Goal: Task Accomplishment & Management: Use online tool/utility

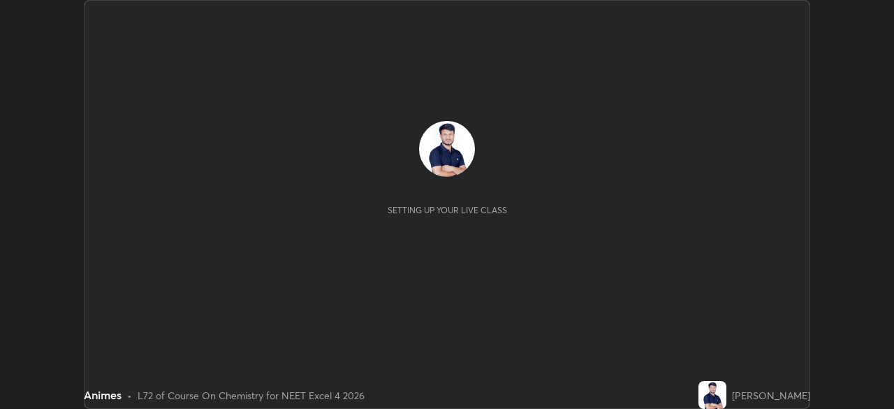
scroll to position [409, 894]
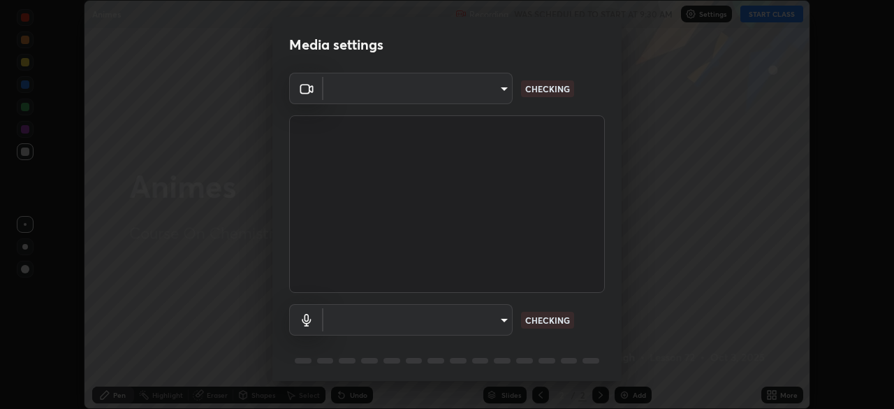
type input "aa36e69ab0c88cc8f992b177efc0368f24d8e8c052c335078adb188e95c7aa57"
type input "2b24ba9d2ca74351948b0617c99dc8409d11c9a3fd25ca6b2dc72b4d2d44406f"
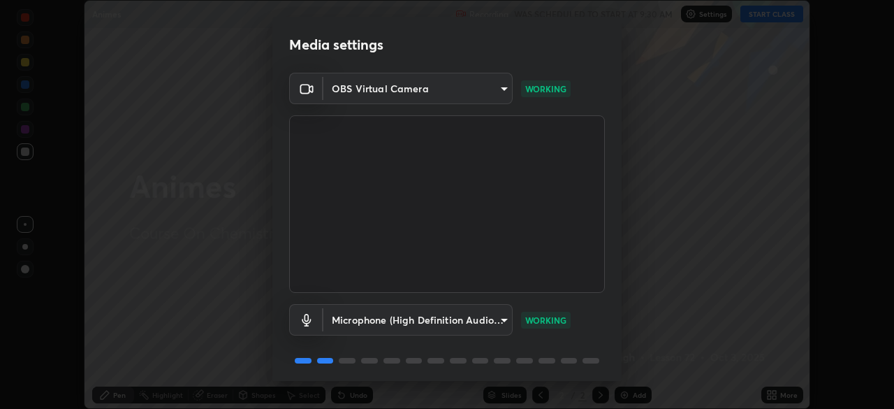
scroll to position [50, 0]
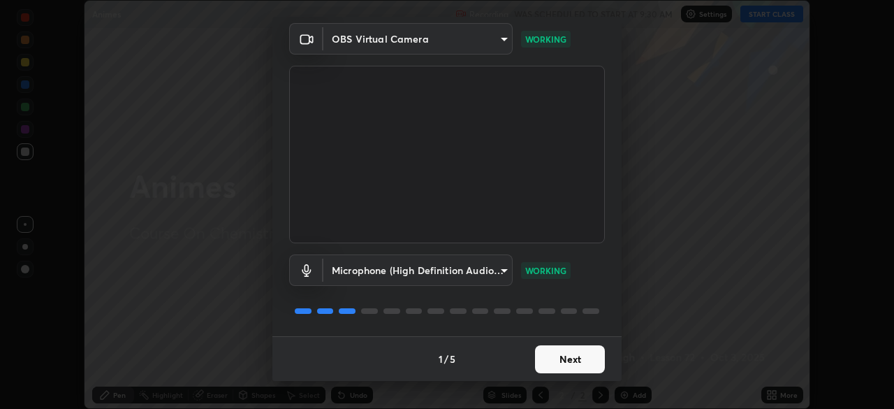
click at [552, 360] on button "Next" at bounding box center [570, 359] width 70 height 28
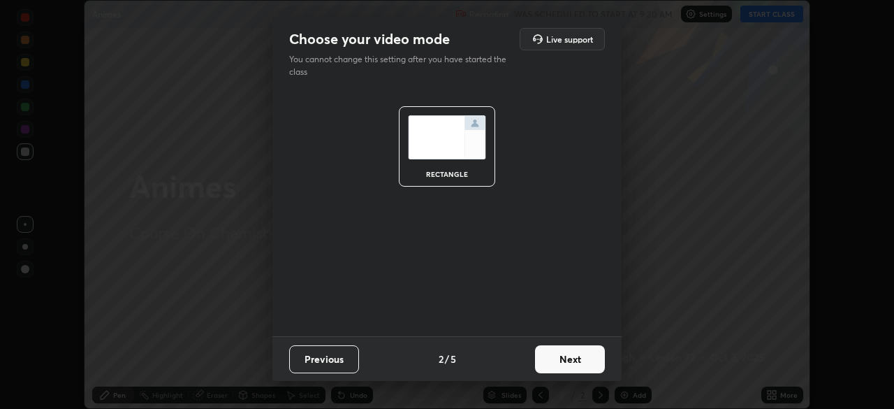
click at [562, 358] on button "Next" at bounding box center [570, 359] width 70 height 28
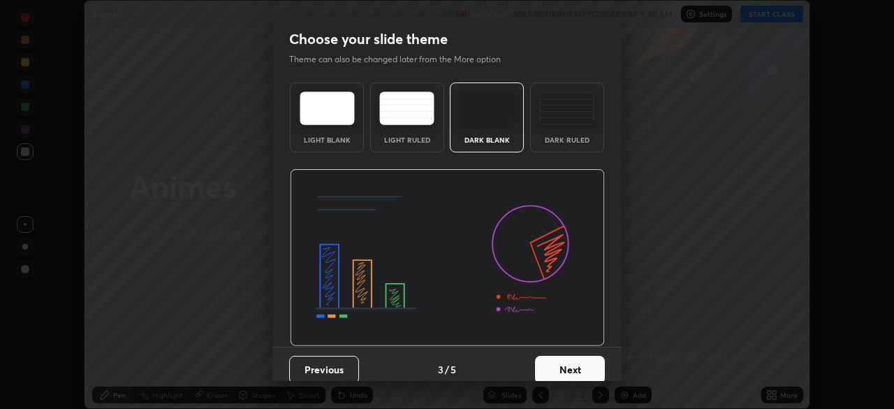
click at [569, 125] on div "Dark Ruled" at bounding box center [567, 117] width 74 height 70
click at [572, 358] on button "Next" at bounding box center [570, 369] width 70 height 28
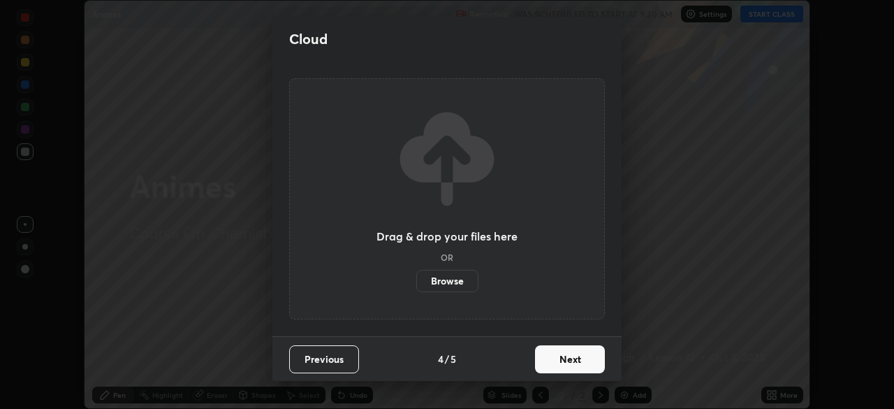
click at [573, 362] on button "Next" at bounding box center [570, 359] width 70 height 28
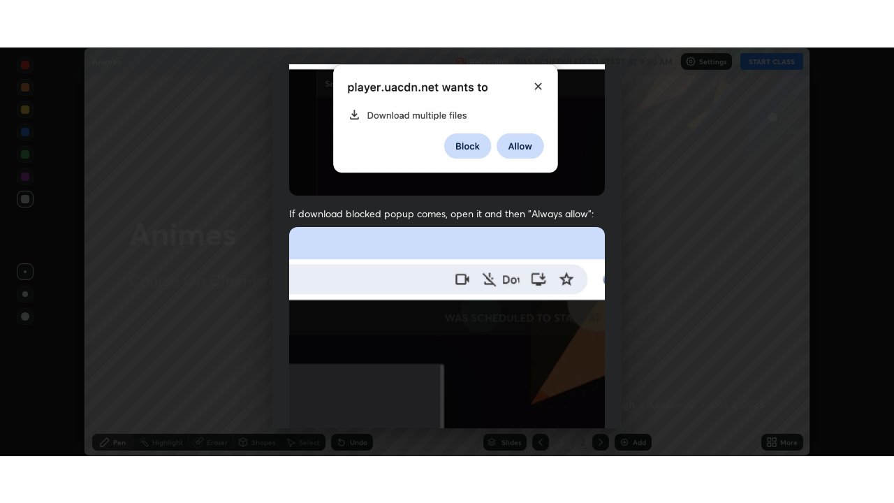
scroll to position [335, 0]
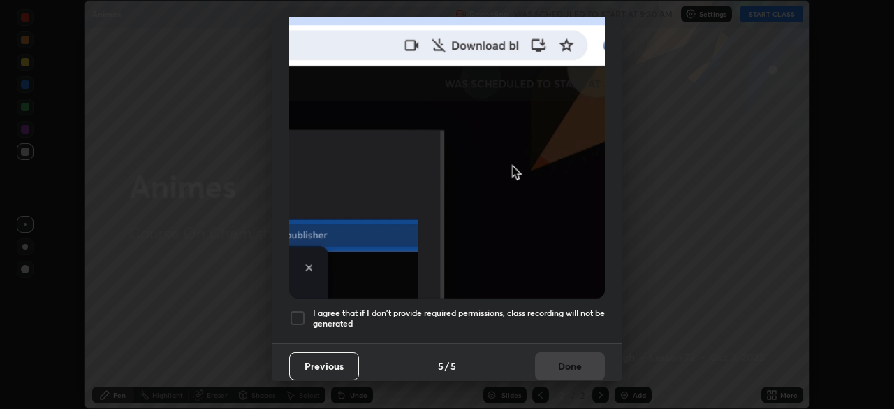
click at [296, 311] on div at bounding box center [297, 317] width 17 height 17
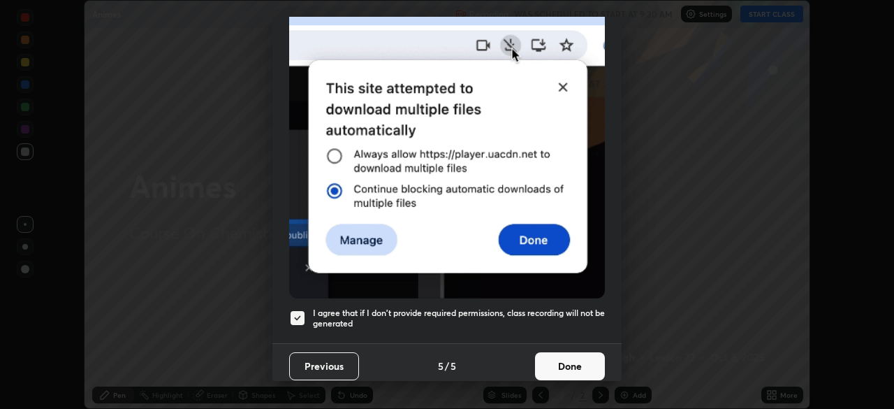
click at [568, 362] on button "Done" at bounding box center [570, 366] width 70 height 28
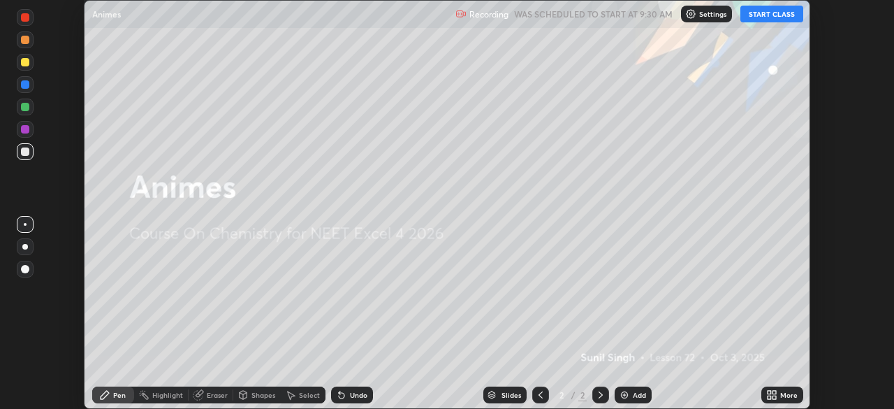
click at [764, 15] on button "START CLASS" at bounding box center [771, 14] width 63 height 17
click at [784, 393] on div "More" at bounding box center [788, 394] width 17 height 7
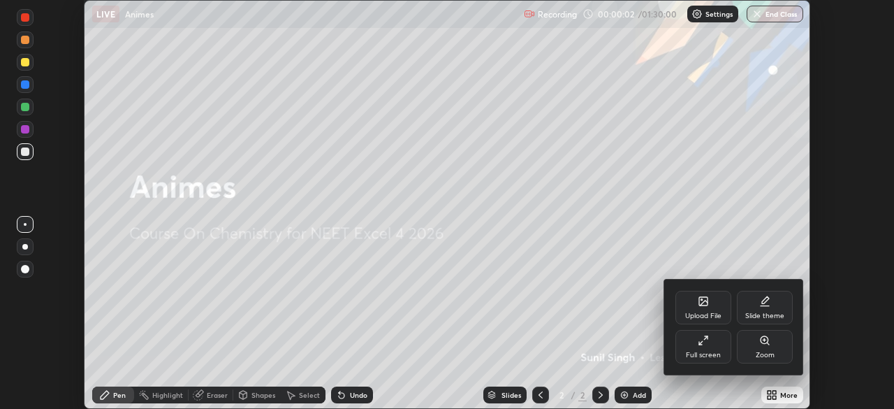
click at [711, 346] on div "Full screen" at bounding box center [703, 347] width 56 height 34
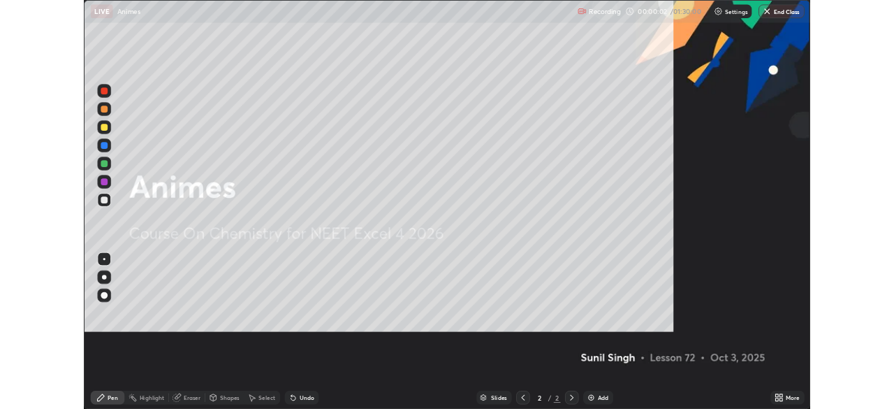
scroll to position [503, 894]
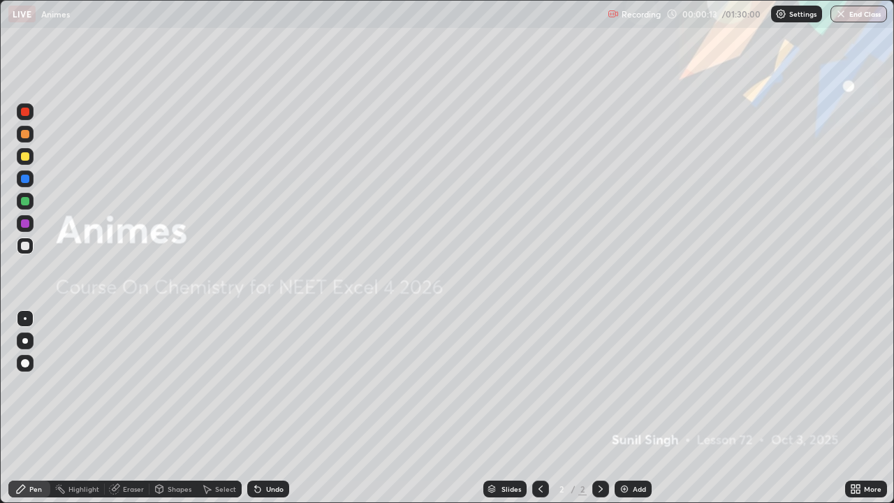
click at [23, 154] on div at bounding box center [25, 156] width 8 height 8
click at [629, 408] on div "Add" at bounding box center [633, 489] width 37 height 17
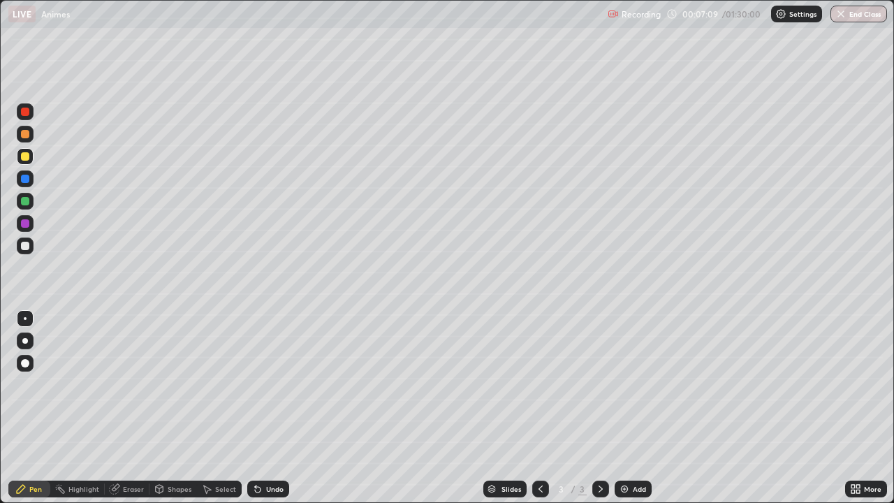
click at [272, 408] on div "Undo" at bounding box center [268, 489] width 42 height 17
click at [277, 408] on div "Undo" at bounding box center [268, 489] width 42 height 17
click at [26, 251] on div at bounding box center [25, 245] width 17 height 17
click at [24, 246] on div at bounding box center [25, 246] width 8 height 8
click at [24, 155] on div at bounding box center [25, 156] width 8 height 8
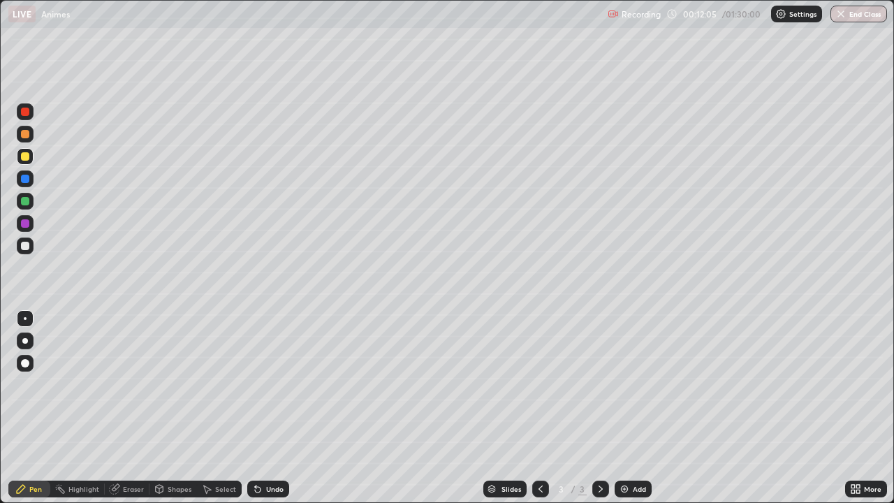
click at [263, 408] on div "Undo" at bounding box center [268, 489] width 42 height 17
click at [362, 408] on div "Slides 3 / 3 Add" at bounding box center [567, 489] width 556 height 28
click at [413, 408] on div "Slides 3 / 3 Add" at bounding box center [567, 489] width 556 height 28
click at [631, 408] on div "Add" at bounding box center [633, 489] width 37 height 17
click at [629, 408] on div "Add" at bounding box center [633, 489] width 37 height 17
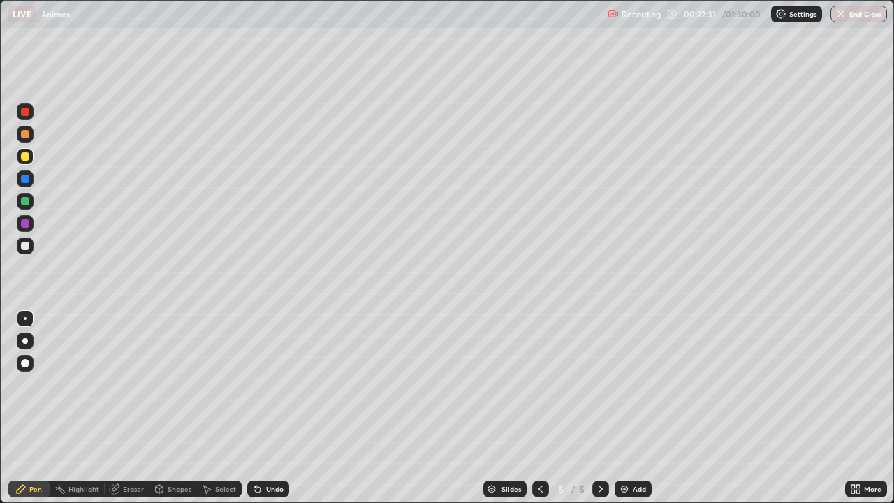
click at [267, 408] on div "Undo" at bounding box center [274, 488] width 17 height 7
click at [263, 408] on div "Undo" at bounding box center [268, 489] width 42 height 17
click at [266, 408] on div "Undo" at bounding box center [274, 488] width 17 height 7
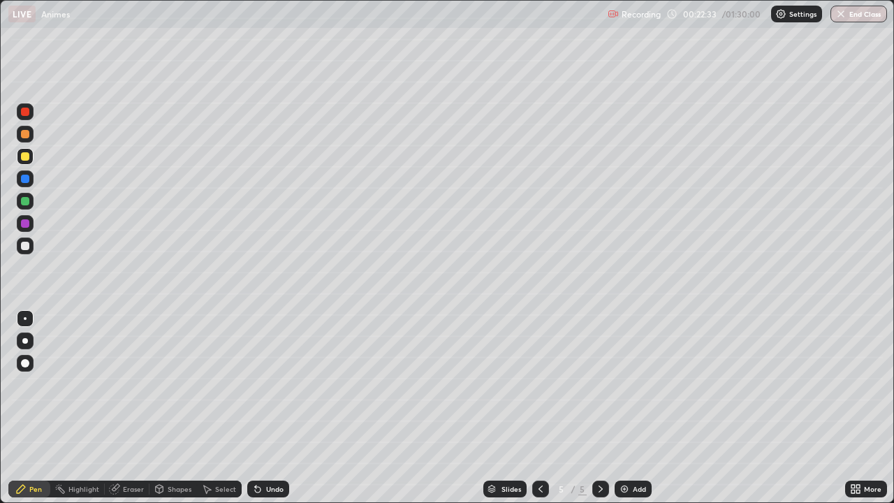
click at [267, 408] on div "Undo" at bounding box center [274, 488] width 17 height 7
click at [266, 408] on div "Undo" at bounding box center [274, 488] width 17 height 7
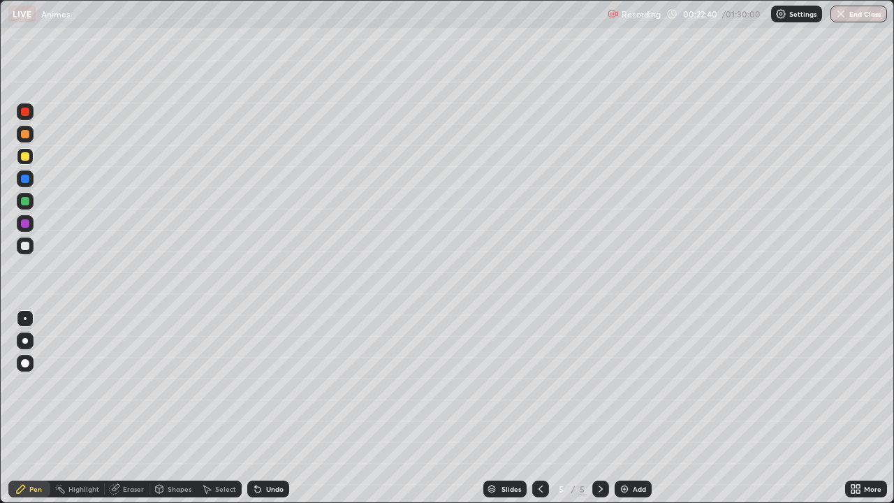
click at [29, 247] on div at bounding box center [25, 246] width 8 height 8
click at [24, 157] on div at bounding box center [25, 156] width 8 height 8
click at [274, 408] on div "Undo" at bounding box center [274, 488] width 17 height 7
click at [262, 408] on div "Undo" at bounding box center [268, 489] width 42 height 17
click at [622, 408] on img at bounding box center [624, 488] width 11 height 11
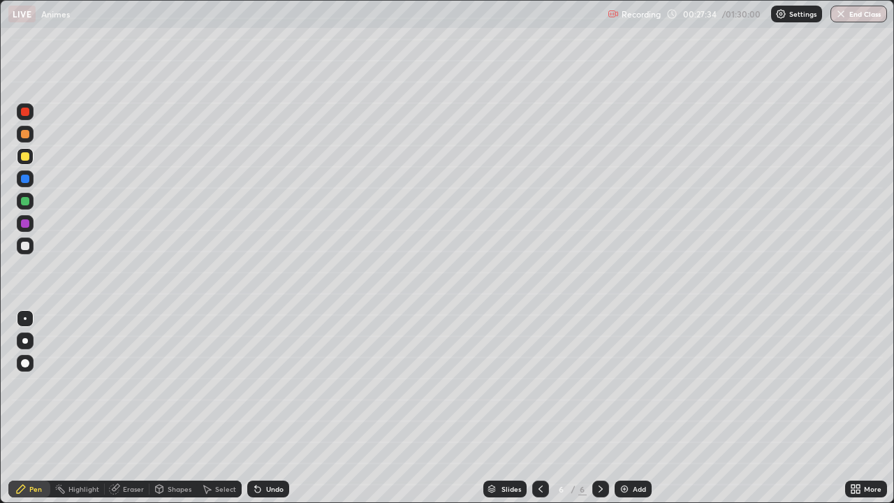
click at [23, 249] on div at bounding box center [25, 246] width 8 height 8
click at [268, 408] on div "Undo" at bounding box center [274, 488] width 17 height 7
click at [272, 408] on div "Undo" at bounding box center [274, 488] width 17 height 7
click at [124, 408] on div "Eraser" at bounding box center [127, 489] width 45 height 17
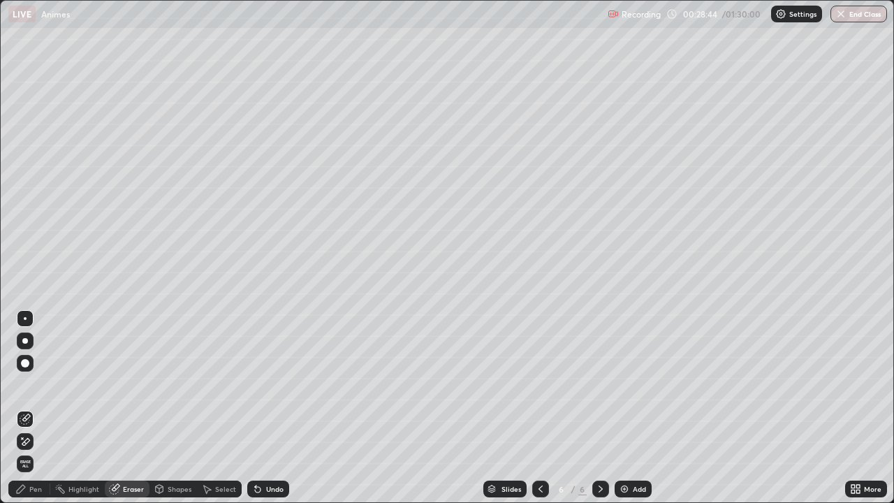
click at [28, 408] on div "Pen" at bounding box center [29, 489] width 42 height 17
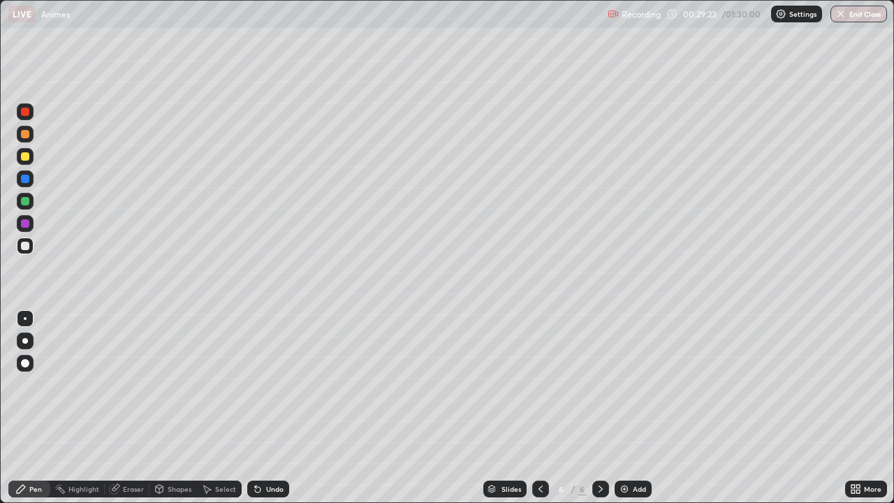
click at [24, 152] on div at bounding box center [25, 156] width 8 height 8
click at [261, 408] on div "Undo" at bounding box center [268, 489] width 42 height 17
click at [23, 249] on div at bounding box center [25, 246] width 8 height 8
click at [631, 408] on div "Add" at bounding box center [633, 489] width 37 height 17
click at [539, 408] on icon at bounding box center [540, 488] width 11 height 11
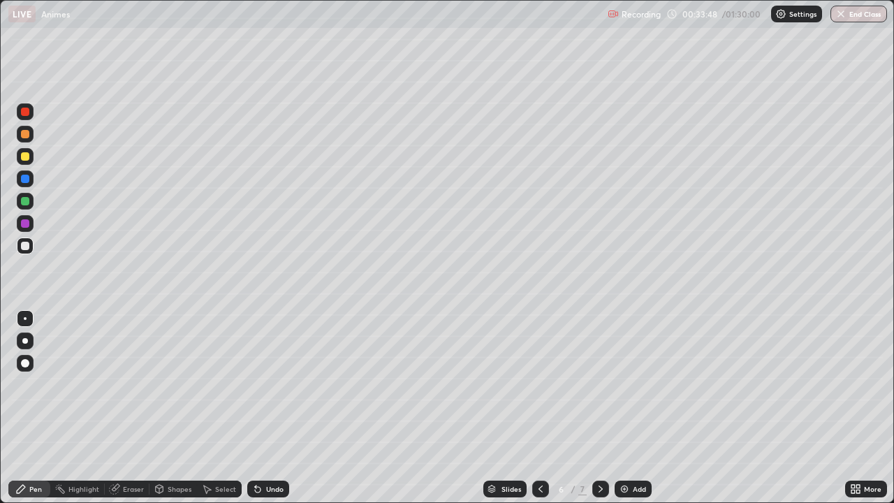
click at [534, 408] on div at bounding box center [540, 489] width 17 height 17
click at [597, 408] on icon at bounding box center [600, 488] width 11 height 11
click at [599, 408] on icon at bounding box center [600, 488] width 11 height 11
click at [539, 408] on icon at bounding box center [540, 488] width 4 height 7
click at [598, 408] on icon at bounding box center [600, 488] width 11 height 11
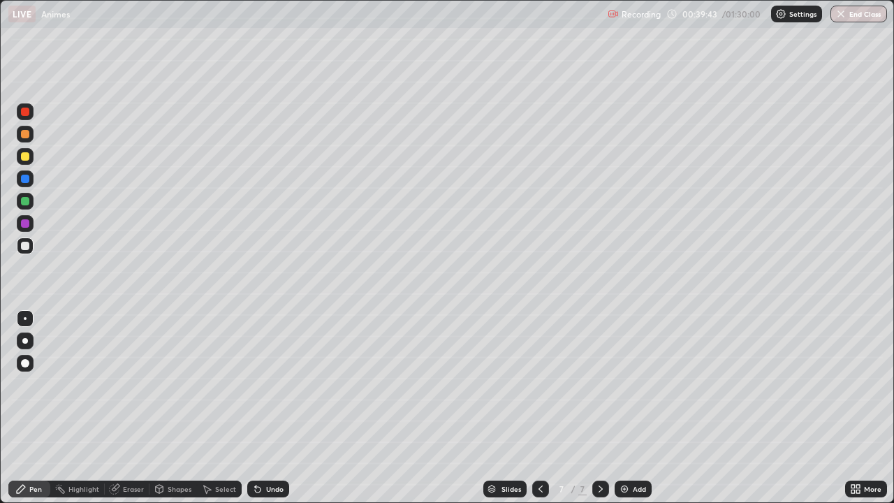
click at [24, 156] on div at bounding box center [25, 156] width 8 height 8
click at [26, 247] on div at bounding box center [25, 246] width 8 height 8
click at [272, 408] on div "Undo" at bounding box center [268, 489] width 42 height 17
click at [627, 408] on img at bounding box center [624, 488] width 11 height 11
click at [267, 408] on div "Undo" at bounding box center [268, 489] width 42 height 17
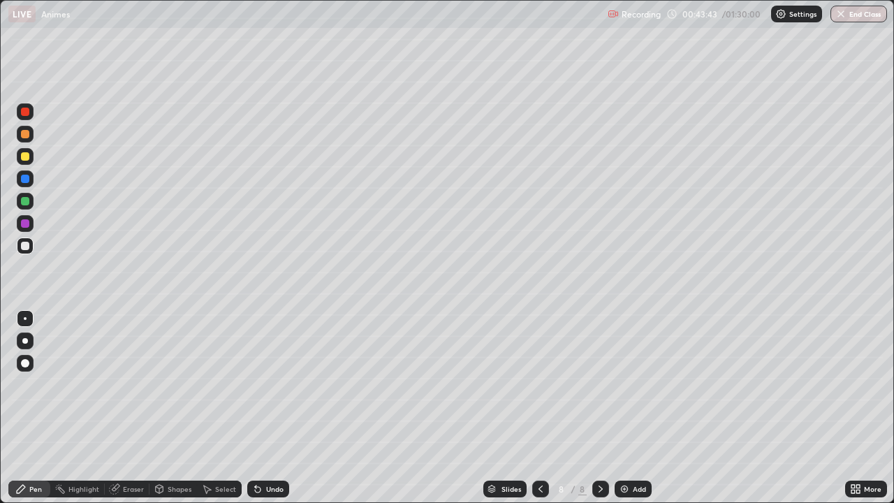
click at [267, 408] on div "Undo" at bounding box center [268, 489] width 42 height 17
click at [270, 408] on div "Undo" at bounding box center [274, 488] width 17 height 7
click at [265, 408] on div "Undo" at bounding box center [268, 489] width 42 height 17
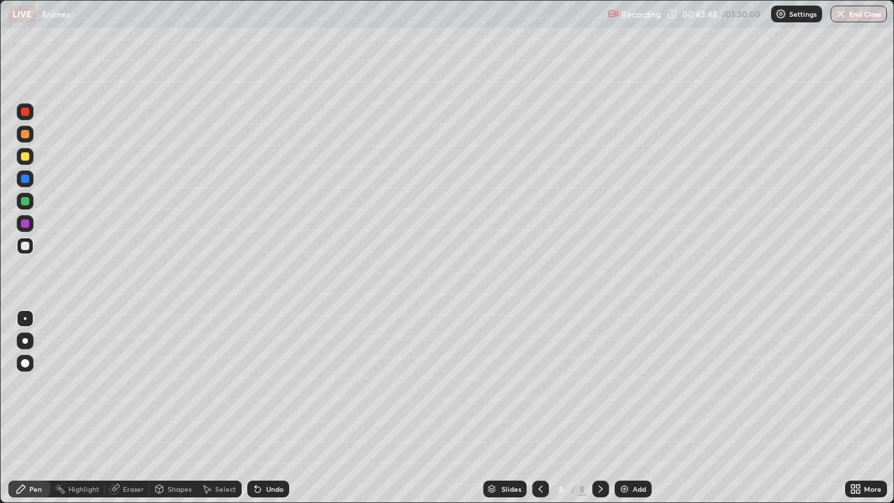
click at [265, 408] on div "Undo" at bounding box center [268, 489] width 42 height 17
click at [266, 408] on div "Undo" at bounding box center [268, 489] width 42 height 17
click at [25, 247] on div at bounding box center [25, 246] width 8 height 8
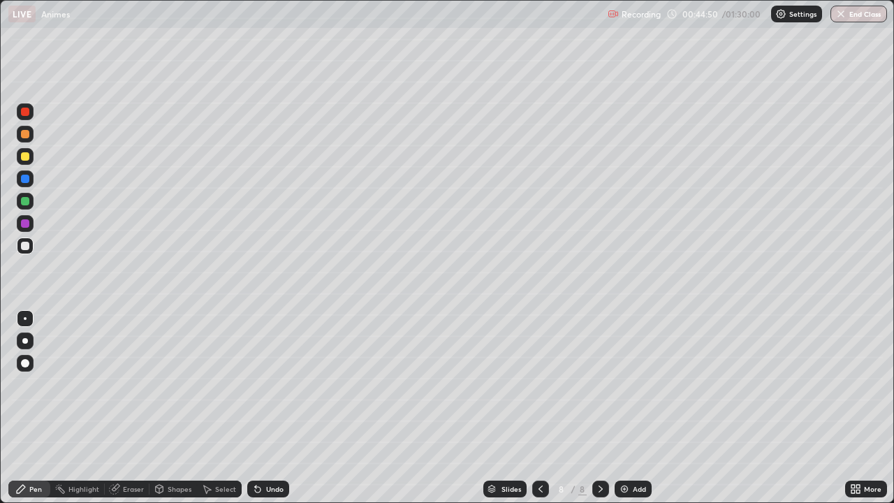
click at [22, 153] on div at bounding box center [25, 156] width 8 height 8
click at [263, 408] on div "Undo" at bounding box center [268, 489] width 42 height 17
click at [265, 408] on div "Undo" at bounding box center [268, 489] width 42 height 17
click at [264, 408] on div "Undo" at bounding box center [268, 489] width 42 height 17
click at [263, 408] on div "Undo" at bounding box center [268, 489] width 42 height 17
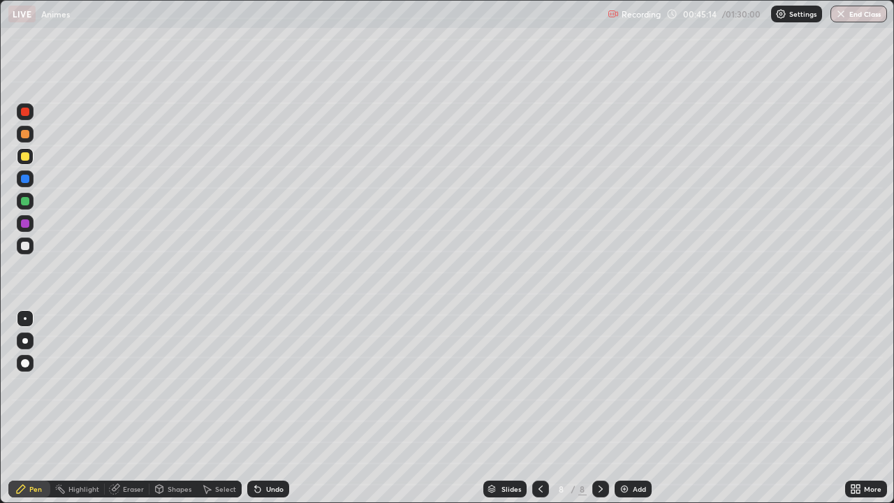
click at [264, 408] on div "Undo" at bounding box center [268, 489] width 42 height 17
click at [268, 408] on div "Undo" at bounding box center [268, 489] width 42 height 17
click at [269, 408] on div "Undo" at bounding box center [268, 489] width 42 height 17
click at [265, 408] on div "Undo" at bounding box center [268, 489] width 42 height 17
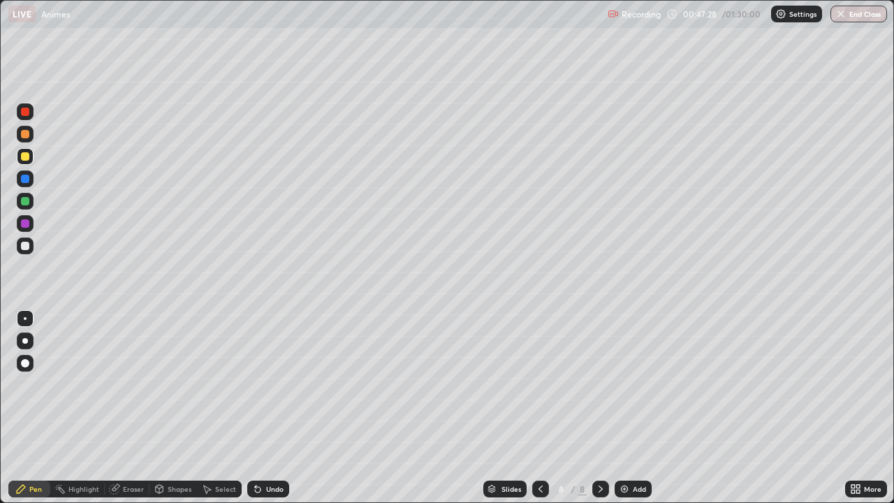
click at [25, 247] on div at bounding box center [25, 246] width 8 height 8
click at [261, 408] on icon at bounding box center [257, 488] width 11 height 11
click at [261, 408] on div "Undo" at bounding box center [268, 489] width 42 height 17
click at [261, 408] on icon at bounding box center [257, 488] width 11 height 11
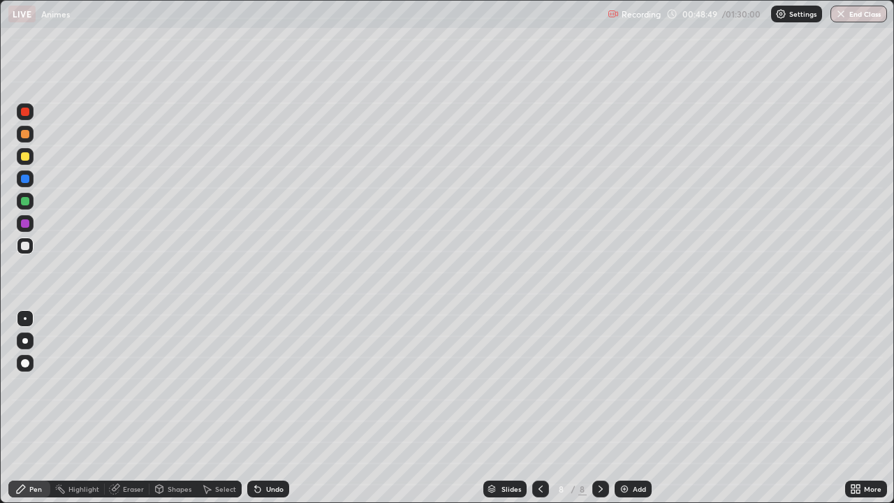
click at [266, 408] on div "Undo" at bounding box center [274, 488] width 17 height 7
click at [267, 408] on div "Undo" at bounding box center [268, 489] width 42 height 17
click at [258, 408] on icon at bounding box center [258, 490] width 6 height 6
click at [267, 408] on div "Undo" at bounding box center [274, 488] width 17 height 7
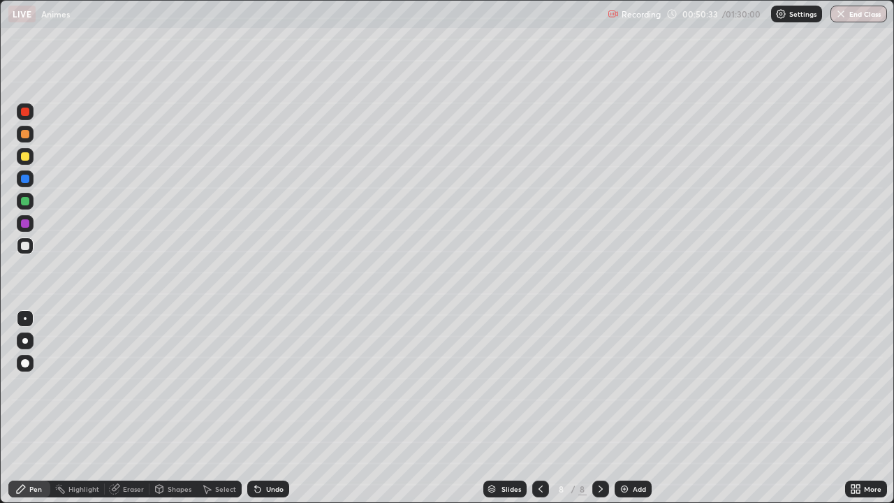
click at [270, 408] on div "Undo" at bounding box center [265, 489] width 47 height 28
click at [268, 408] on div "Undo" at bounding box center [268, 489] width 42 height 17
click at [633, 408] on div "Add" at bounding box center [633, 489] width 37 height 17
click at [272, 408] on div "Undo" at bounding box center [268, 489] width 42 height 17
click at [263, 408] on div "Undo" at bounding box center [268, 489] width 42 height 17
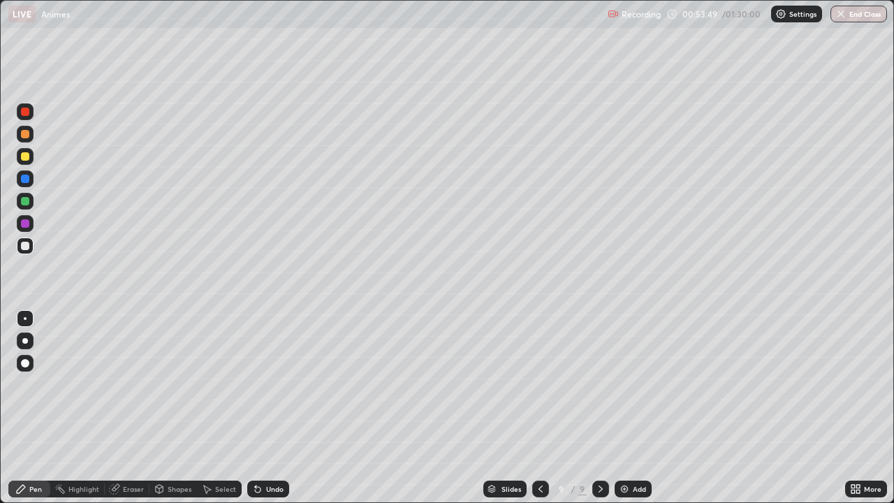
click at [263, 408] on div "Undo" at bounding box center [268, 489] width 42 height 17
click at [270, 408] on div "Undo" at bounding box center [274, 488] width 17 height 7
click at [267, 408] on div "Undo" at bounding box center [274, 488] width 17 height 7
click at [266, 408] on div "Undo" at bounding box center [274, 488] width 17 height 7
click at [123, 408] on div "Eraser" at bounding box center [133, 488] width 21 height 7
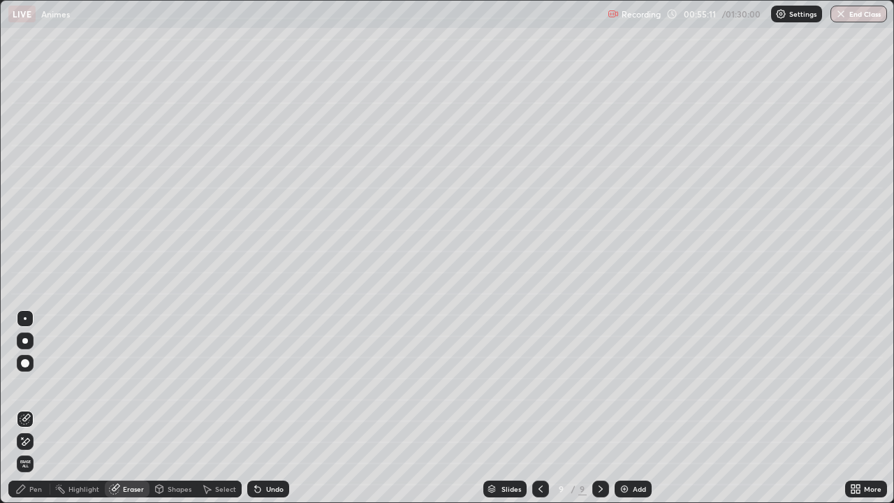
click at [38, 408] on div "Pen" at bounding box center [29, 489] width 42 height 17
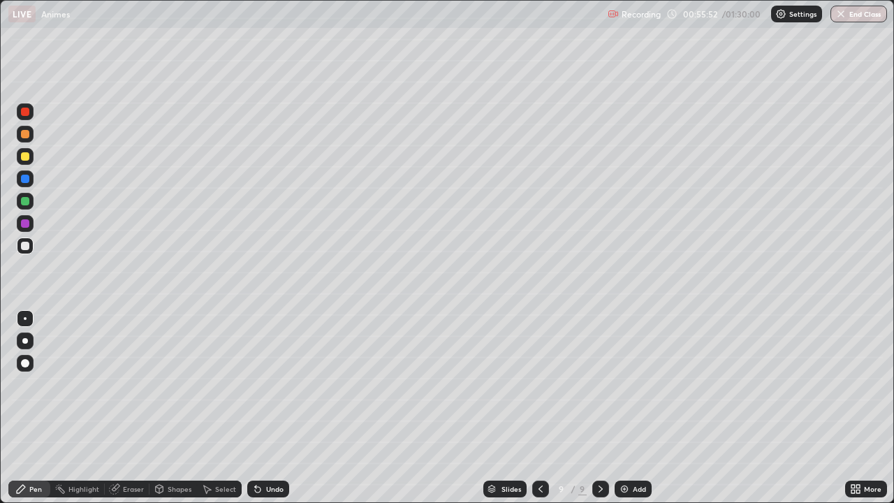
click at [267, 408] on div "Undo" at bounding box center [268, 489] width 42 height 17
click at [626, 408] on img at bounding box center [624, 488] width 11 height 11
click at [24, 248] on div at bounding box center [25, 246] width 8 height 8
click at [24, 161] on div at bounding box center [25, 156] width 17 height 17
click at [264, 408] on div "Undo" at bounding box center [268, 489] width 42 height 17
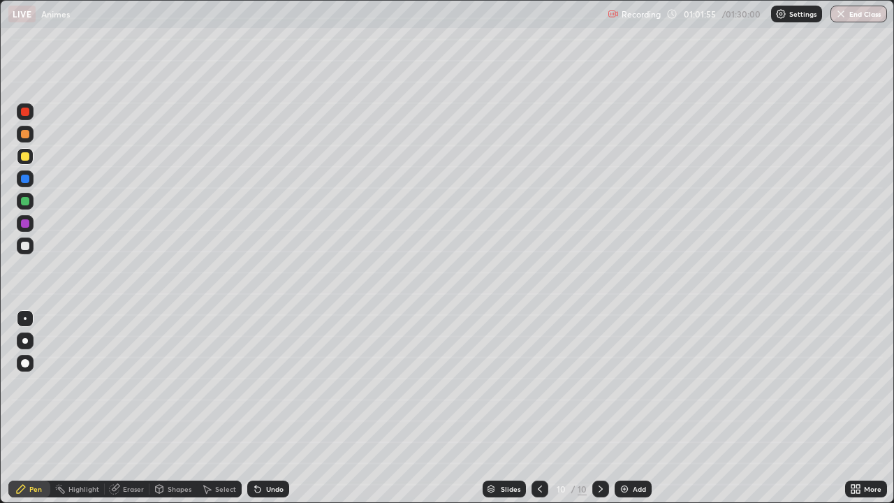
click at [265, 408] on div "Undo" at bounding box center [268, 489] width 42 height 17
click at [268, 408] on div "Undo" at bounding box center [265, 489] width 47 height 28
click at [638, 408] on div "Add" at bounding box center [633, 489] width 37 height 17
click at [27, 248] on div at bounding box center [25, 246] width 8 height 8
click at [624, 408] on img at bounding box center [624, 488] width 11 height 11
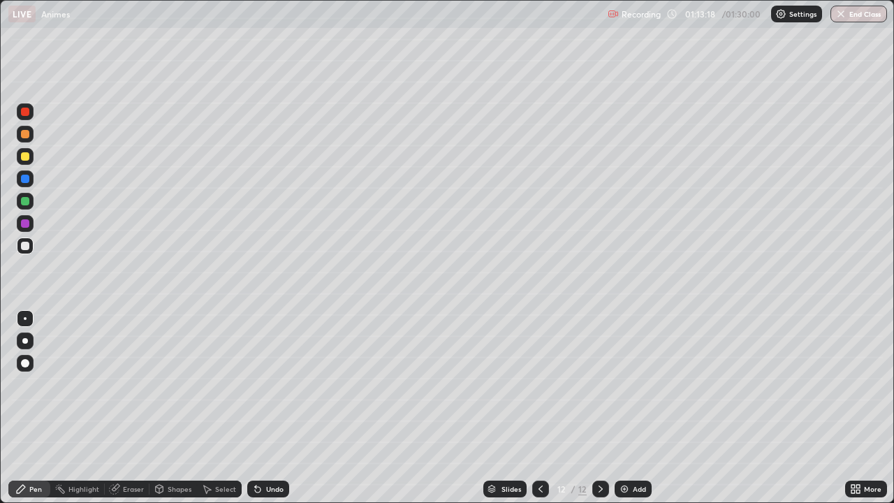
click at [277, 408] on div "Undo" at bounding box center [274, 488] width 17 height 7
click at [630, 408] on div "Add" at bounding box center [633, 489] width 37 height 17
click at [844, 17] on img "button" at bounding box center [840, 13] width 11 height 11
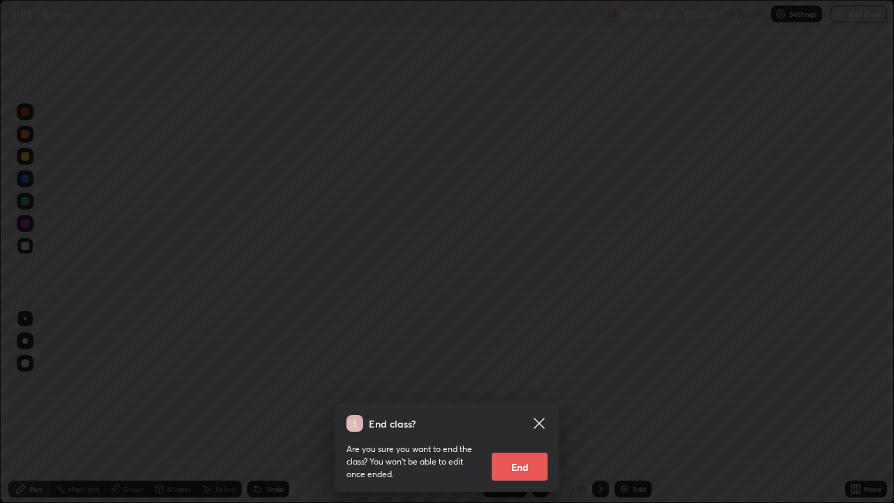
click at [524, 408] on button "End" at bounding box center [520, 467] width 56 height 28
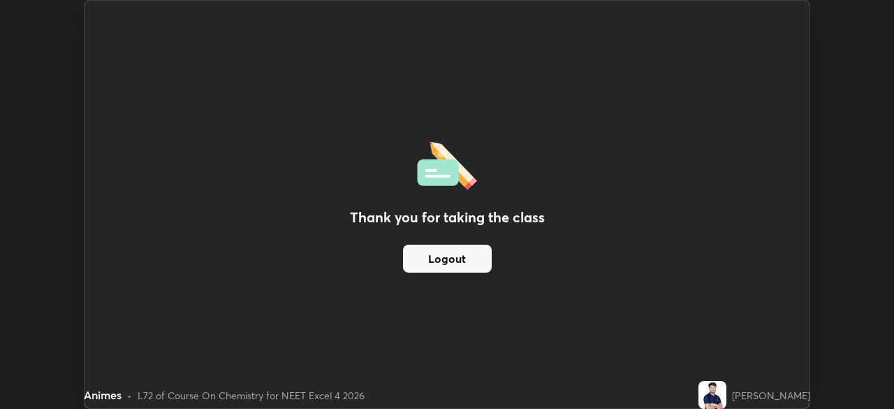
scroll to position [69434, 68948]
